Goal: Navigation & Orientation: Find specific page/section

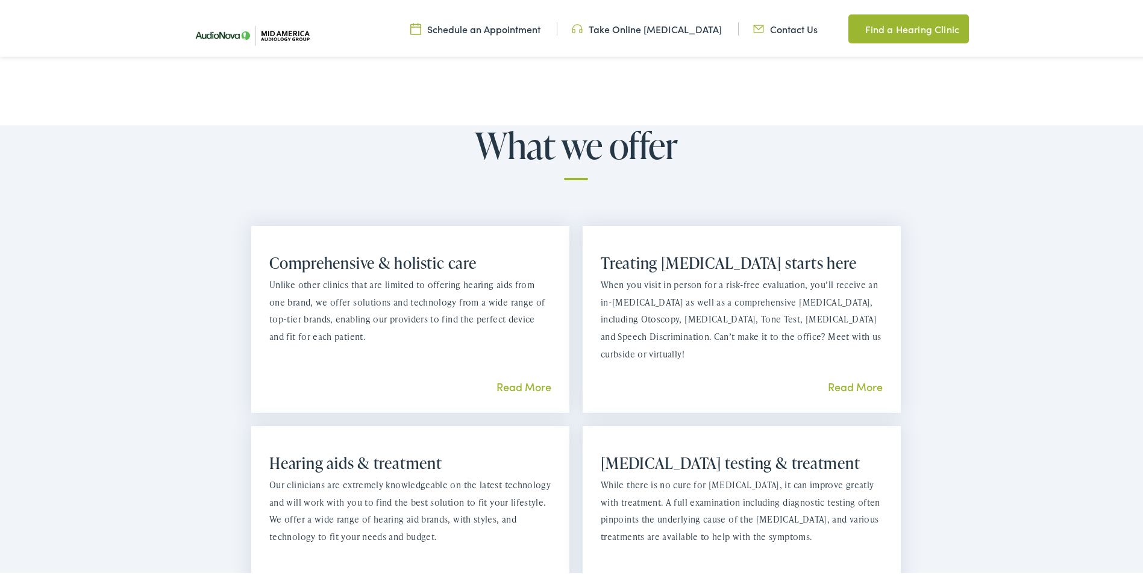
scroll to position [1024, 0]
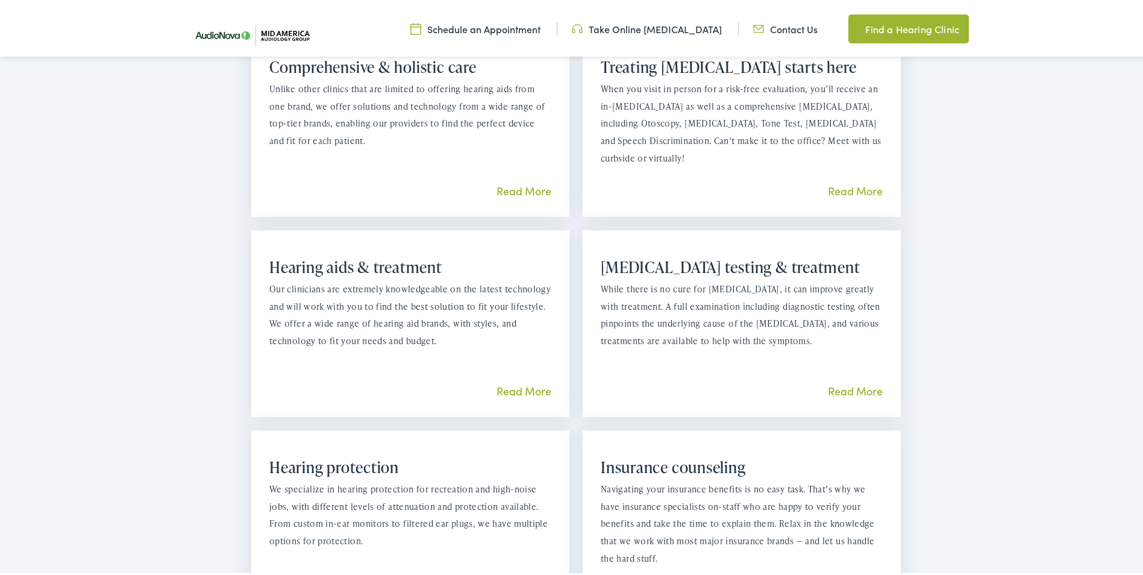
click at [509, 381] on link "Read More" at bounding box center [524, 388] width 55 height 15
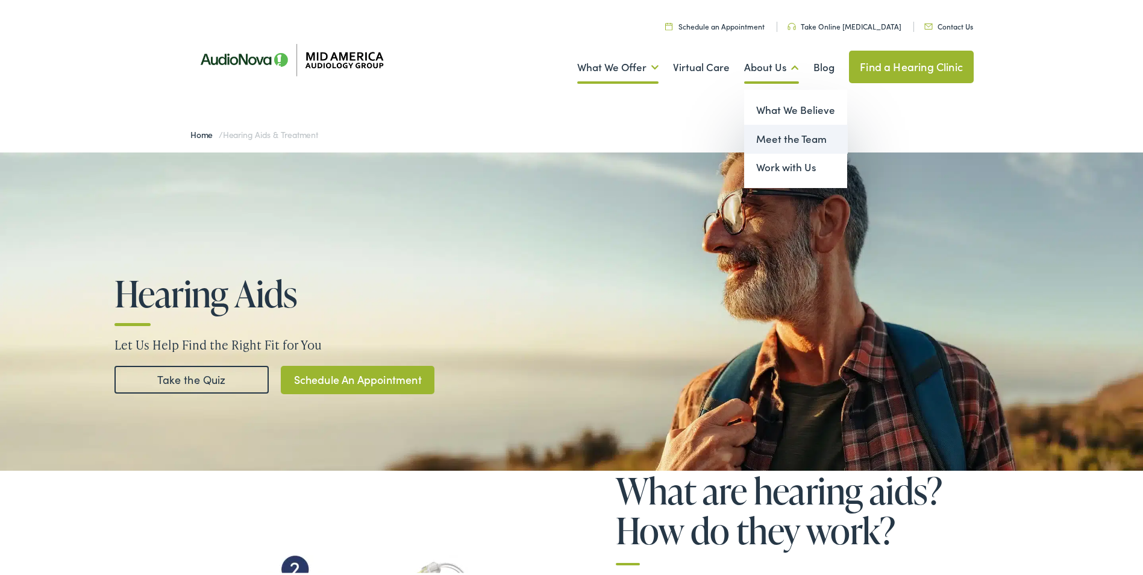
click at [785, 139] on link "Meet the Team" at bounding box center [795, 136] width 103 height 29
